Goal: Information Seeking & Learning: Learn about a topic

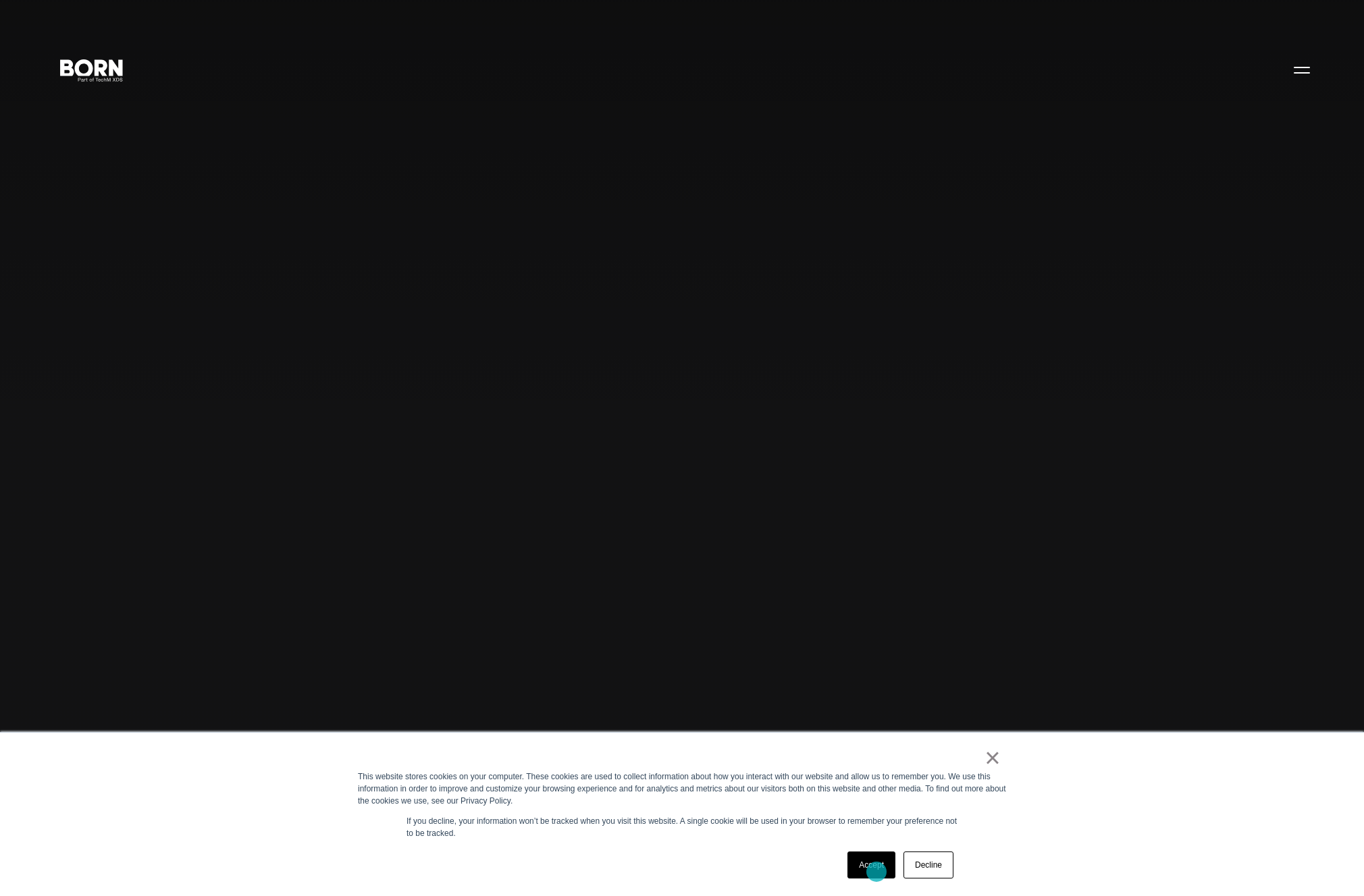
click at [876, 872] on link "Accept" at bounding box center [871, 865] width 48 height 27
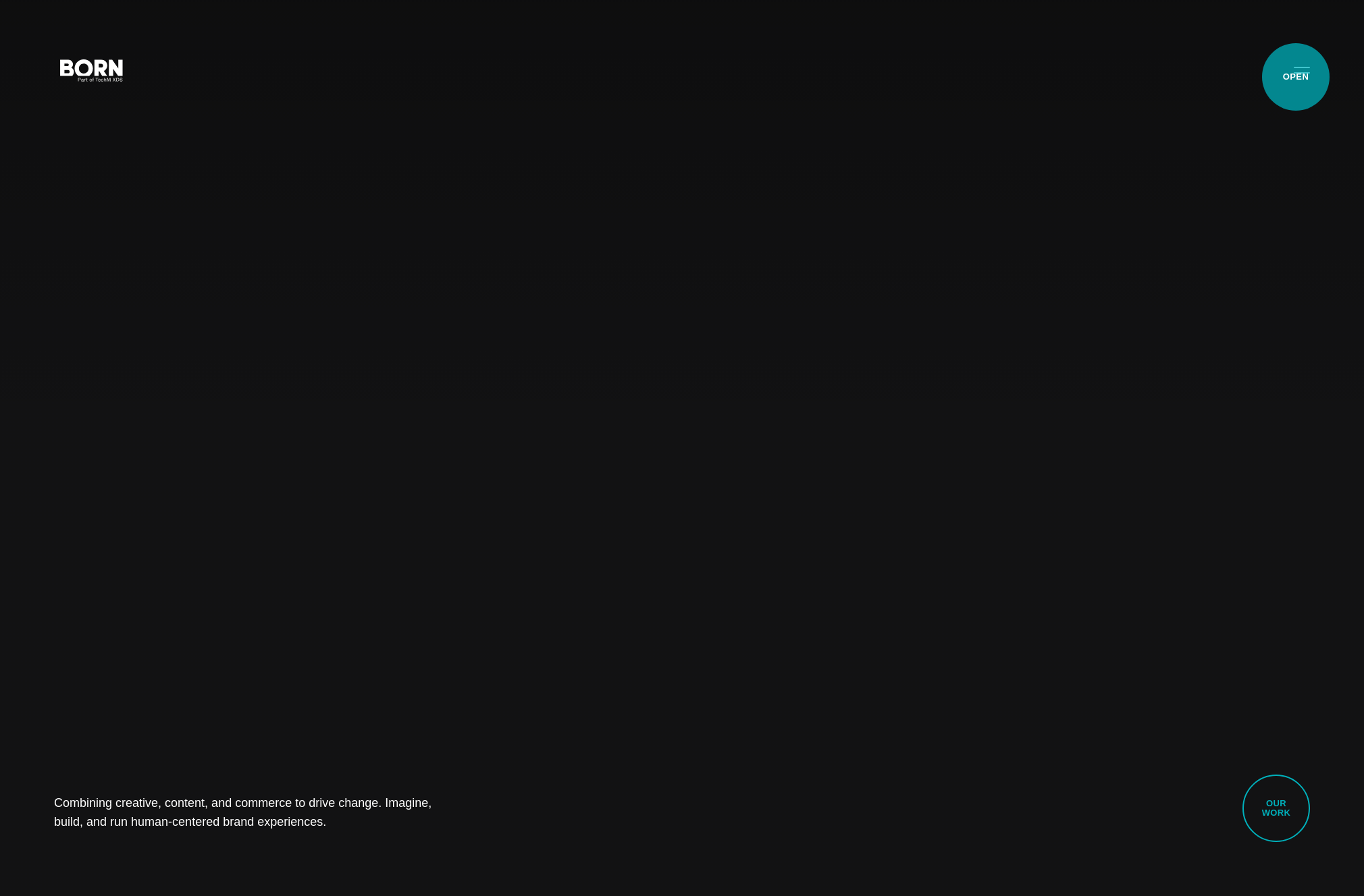
click at [1295, 77] on button "Primary Menu" at bounding box center [1301, 70] width 33 height 28
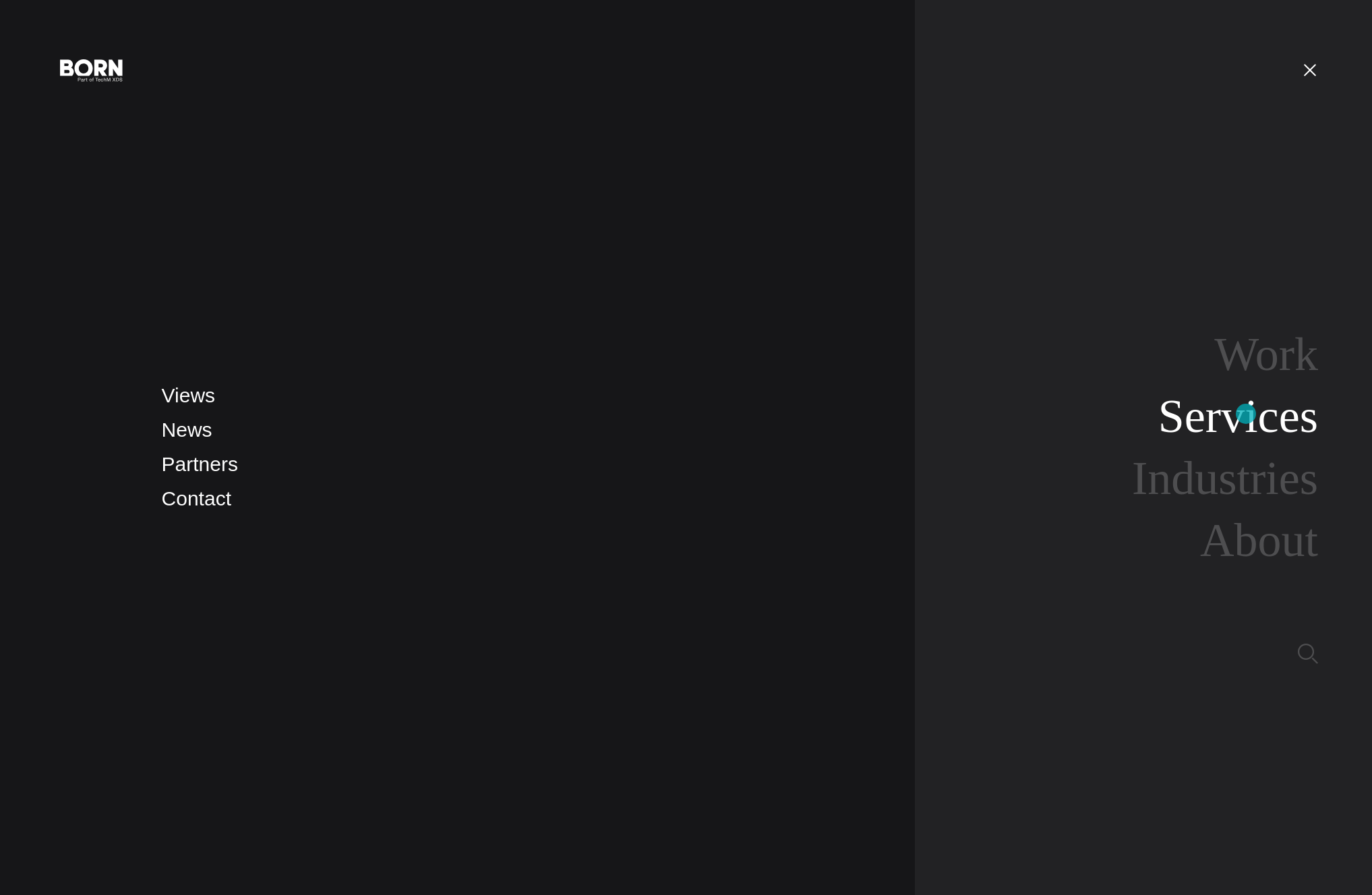
click at [1246, 414] on link "Services" at bounding box center [1238, 416] width 160 height 52
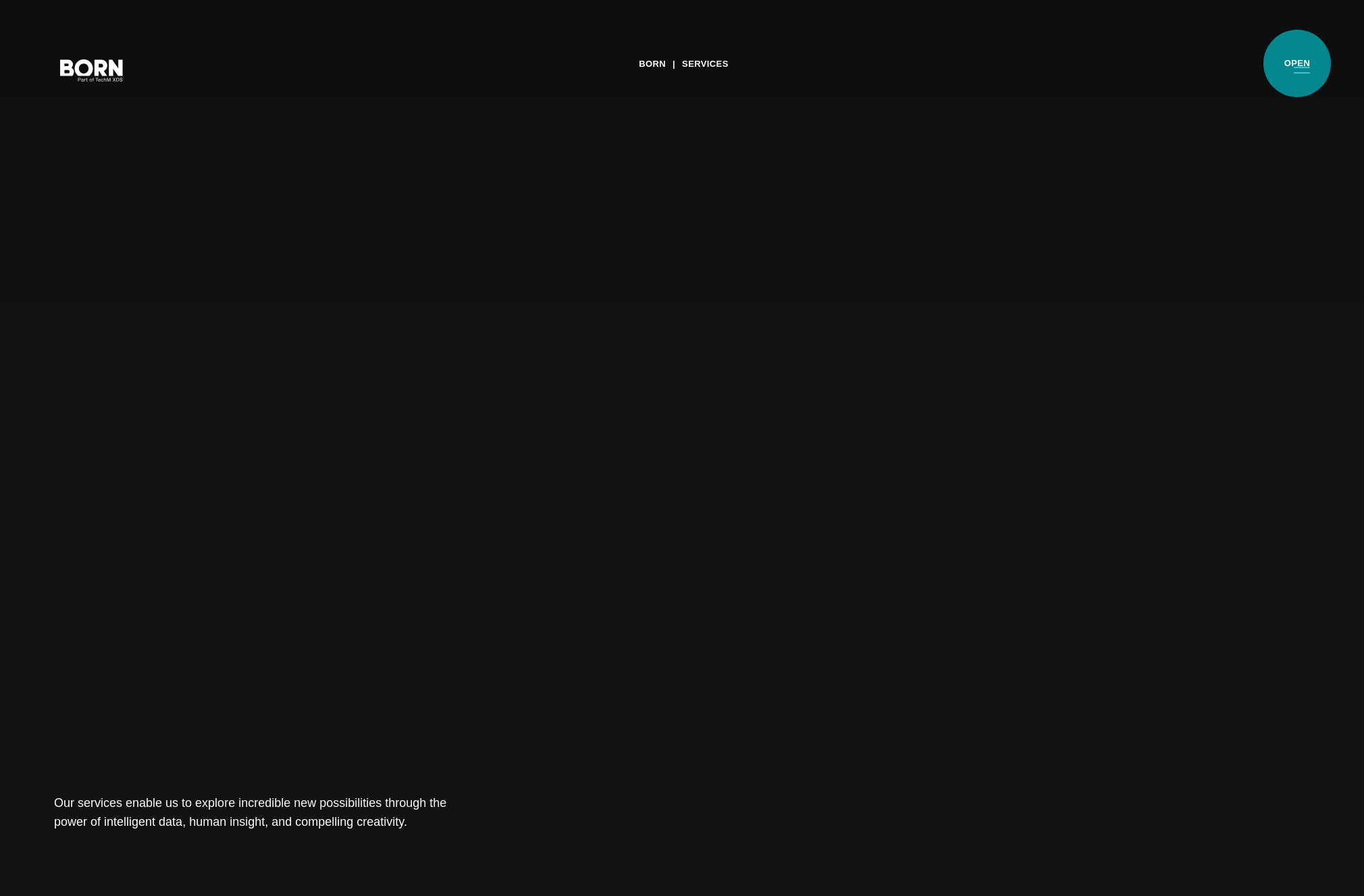
click at [1297, 64] on button "Primary Menu" at bounding box center [1301, 70] width 33 height 28
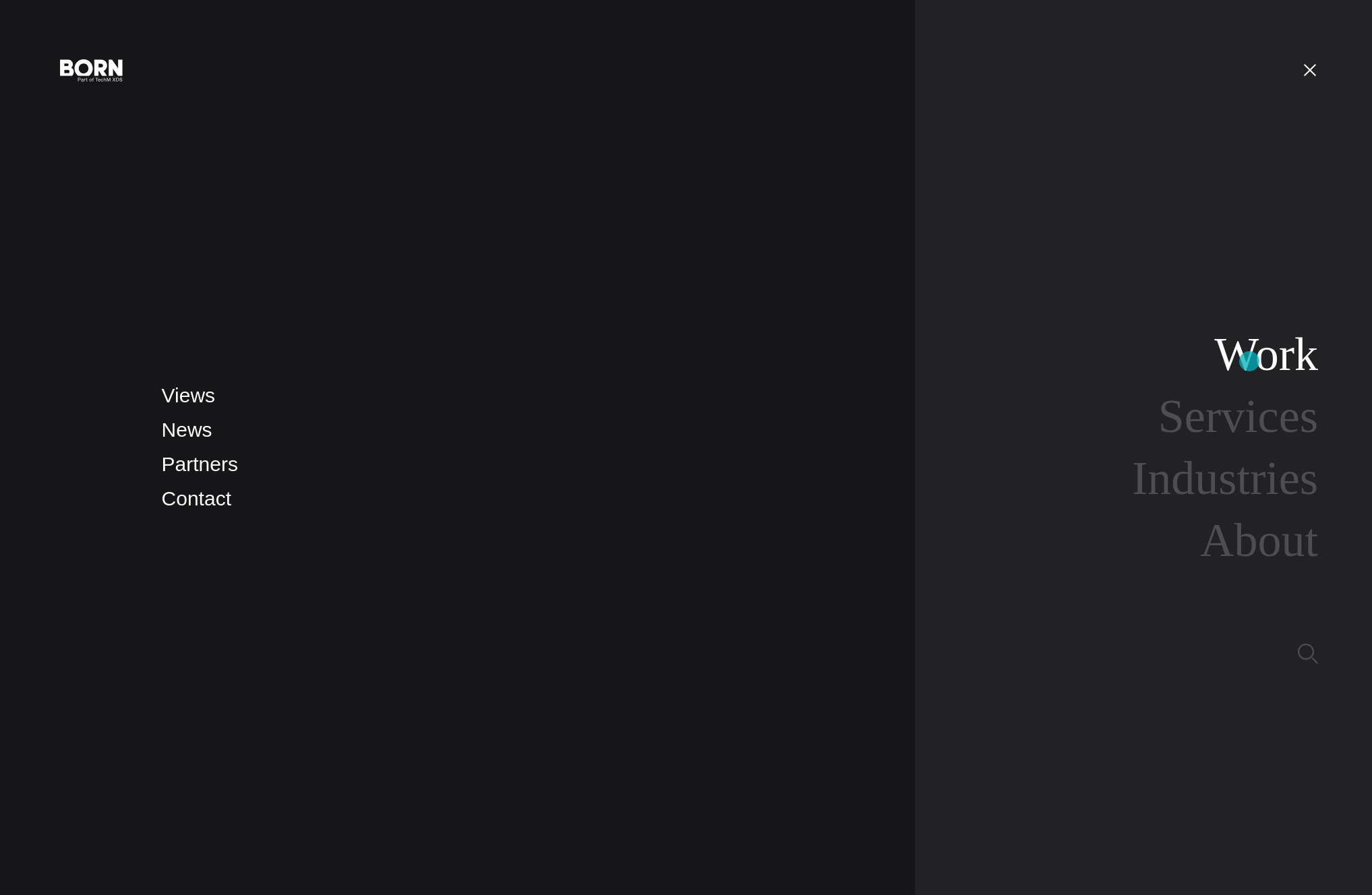
click at [1250, 361] on link "Work" at bounding box center [1266, 353] width 104 height 52
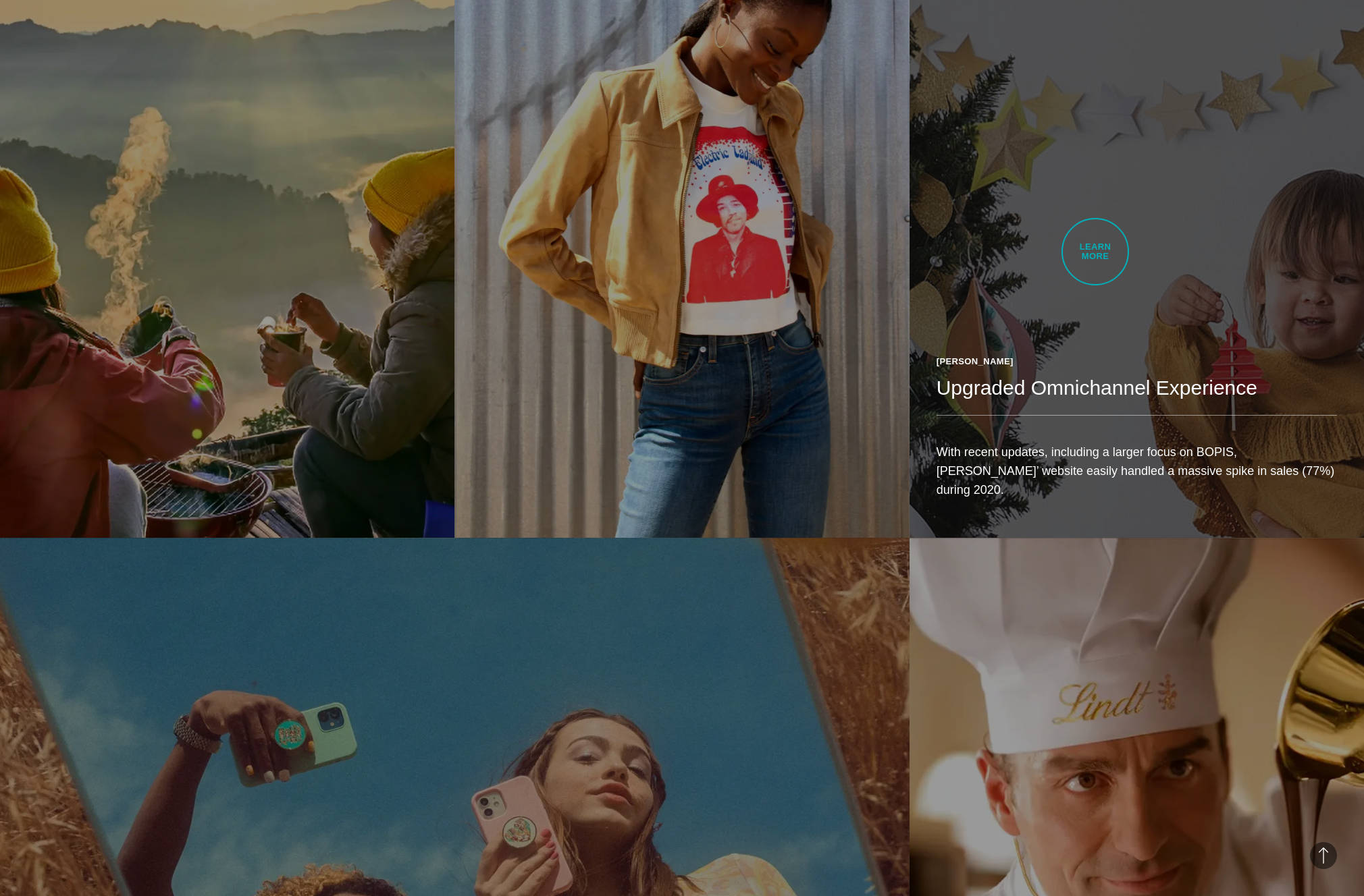
scroll to position [1923, 0]
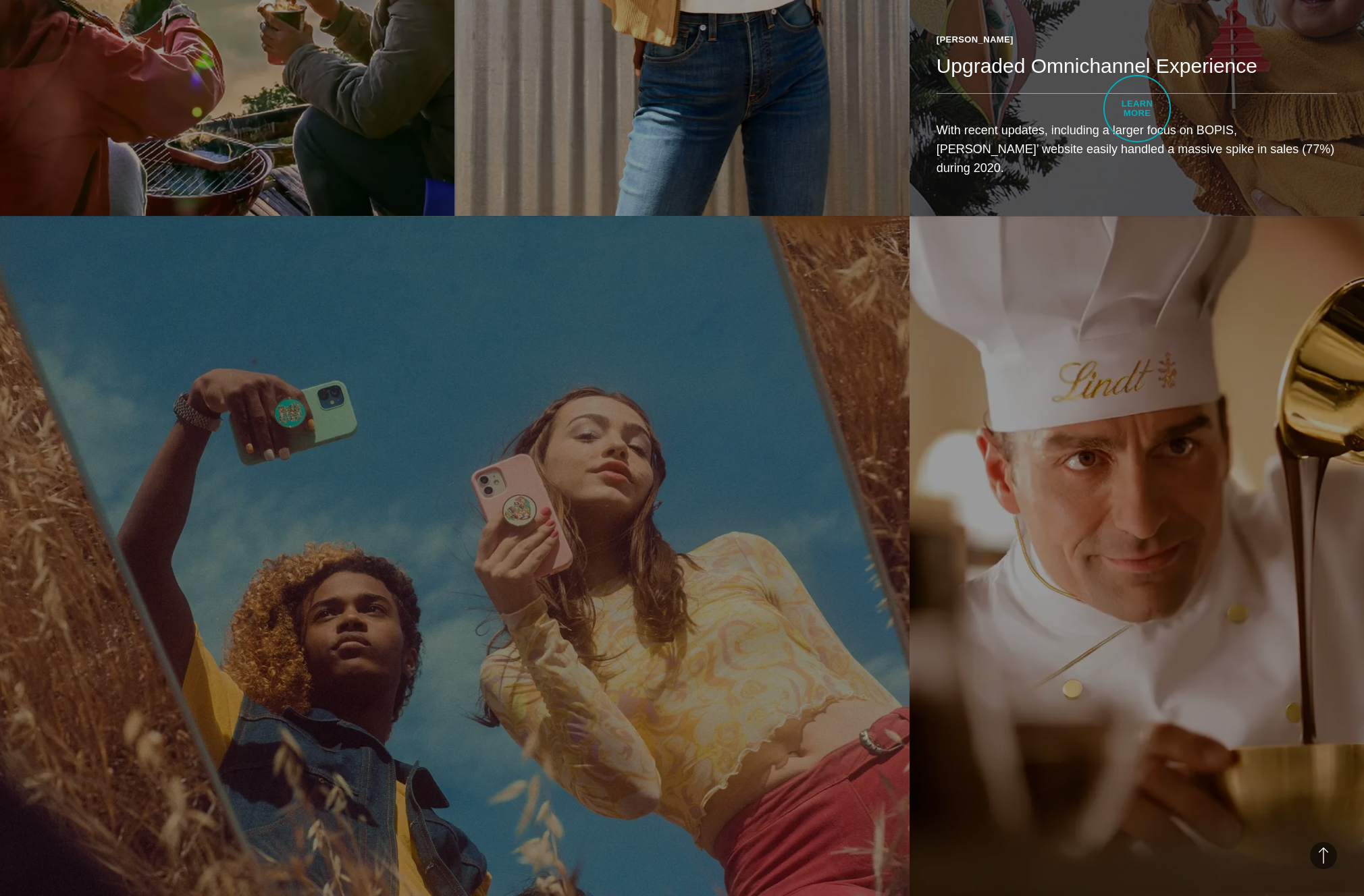
click at [1137, 79] on h2 "Upgraded Omnichannel Experience" at bounding box center [1136, 66] width 401 height 27
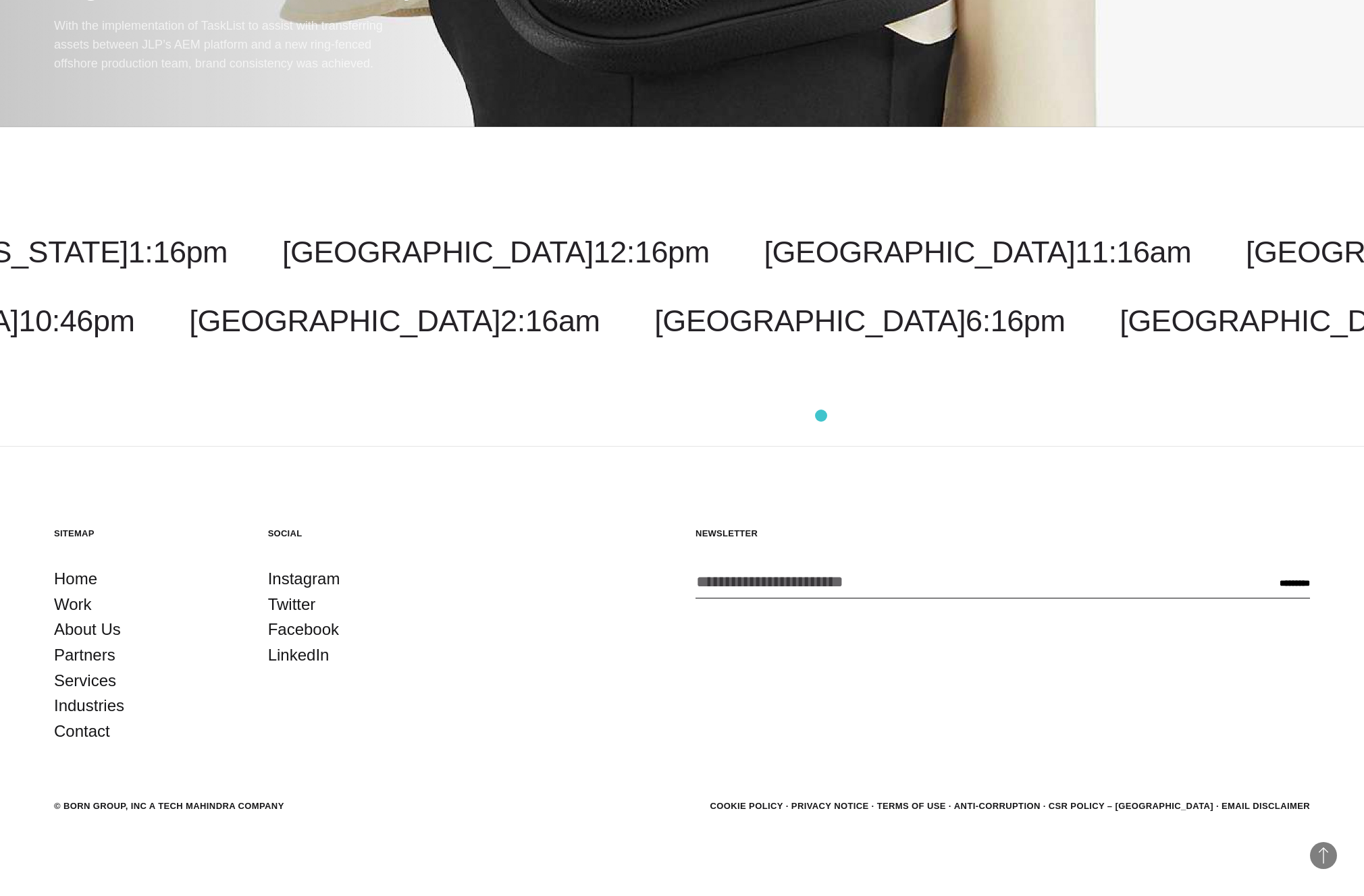
scroll to position [19784, 0]
click at [782, 193] on div "[GEOGRAPHIC_DATA] 11:21am [GEOGRAPHIC_DATA] 1:21am [US_STATE] 1:21pm [GEOGRAPHI…" at bounding box center [682, 286] width 1364 height 319
